Goal: Transaction & Acquisition: Purchase product/service

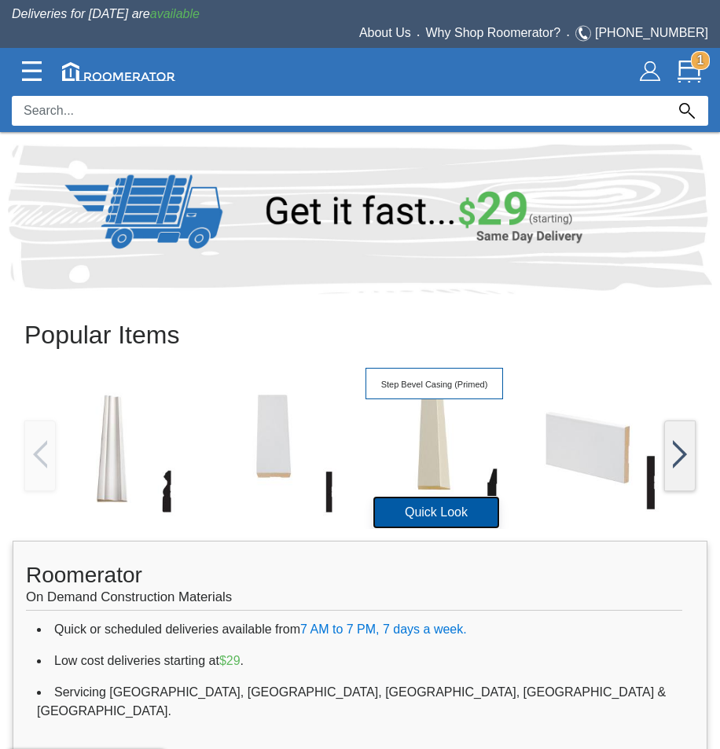
click at [444, 506] on button "Quick Look" at bounding box center [436, 512] width 126 height 31
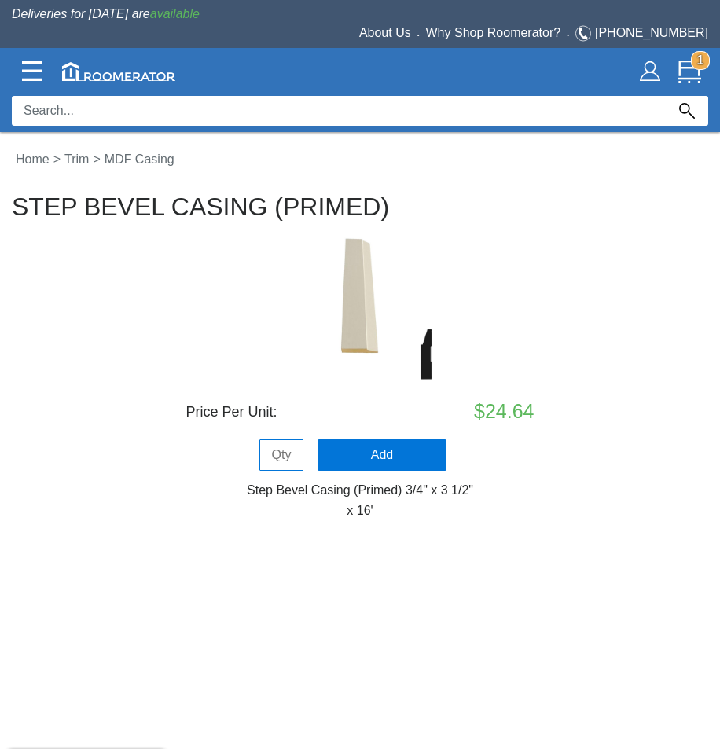
click at [675, 40] on div "About Us • Why Shop Roomerator? • [PHONE_NUMBER]" at bounding box center [360, 34] width 720 height 20
click at [656, 68] on img at bounding box center [650, 71] width 20 height 20
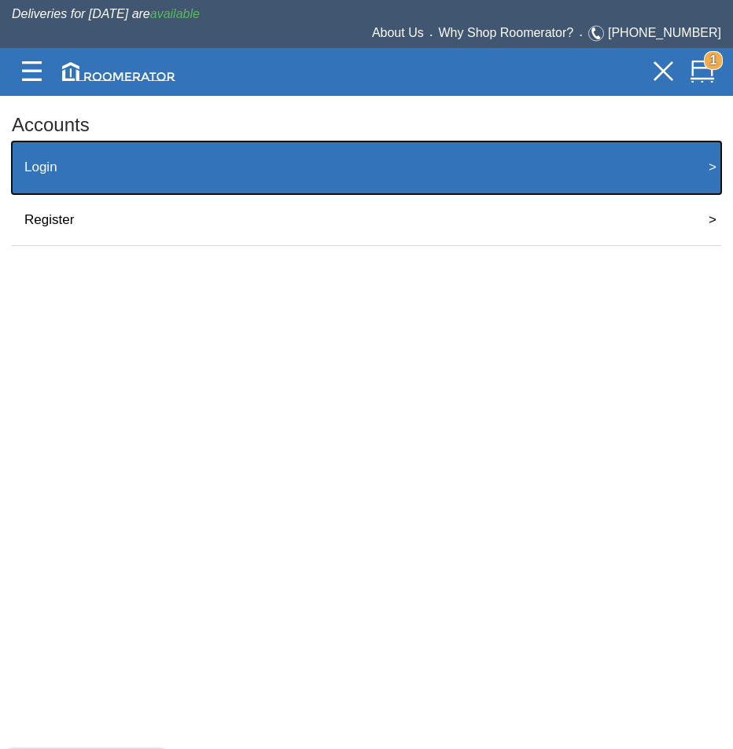
click at [481, 188] on button "Login >" at bounding box center [366, 168] width 709 height 53
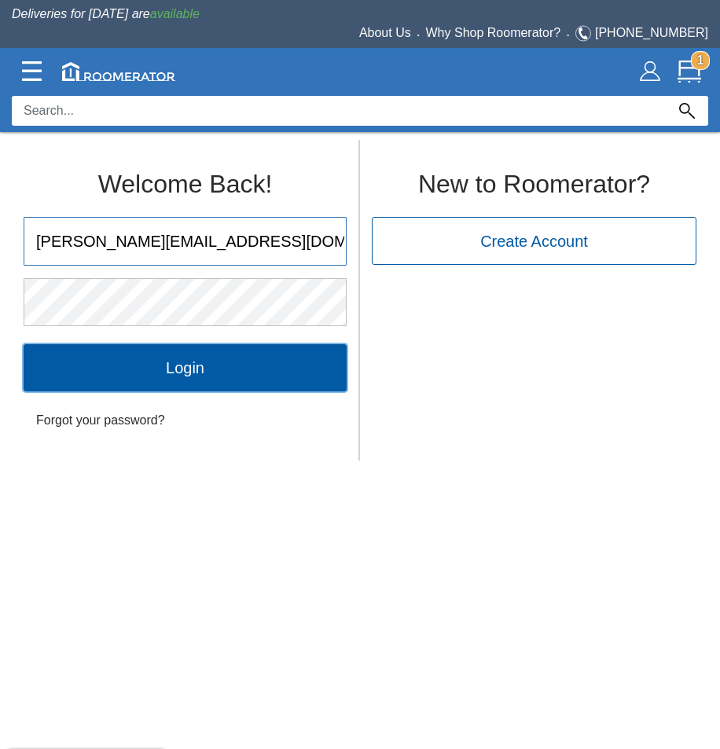
click at [216, 353] on input "Login" at bounding box center [185, 367] width 323 height 47
